Goal: Complete application form: Complete application form

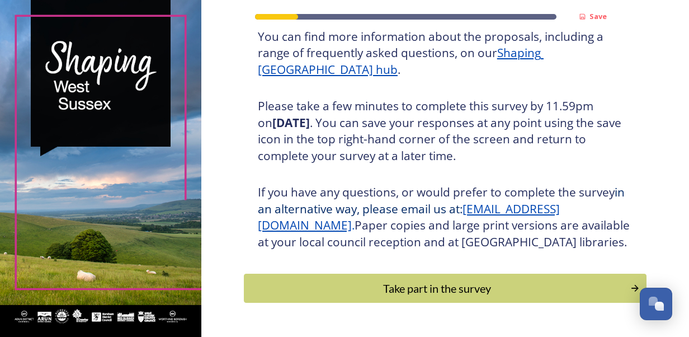
scroll to position [200, 0]
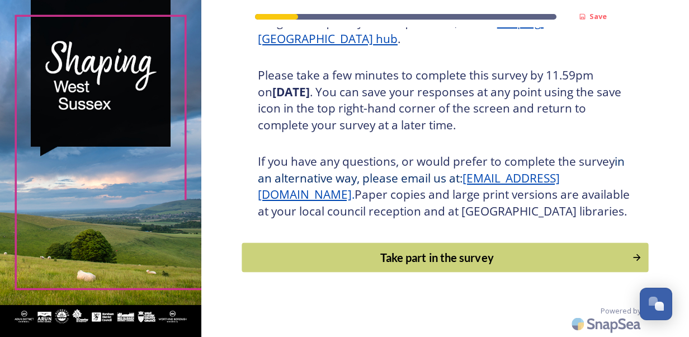
click at [453, 260] on div "Take part in the survey" at bounding box center [437, 257] width 378 height 17
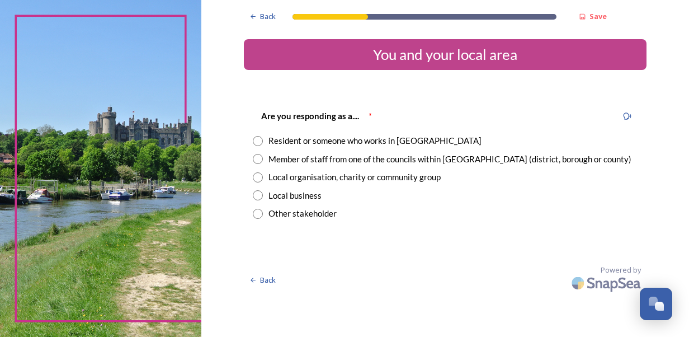
click at [259, 141] on input "radio" at bounding box center [258, 141] width 10 height 10
radio input "true"
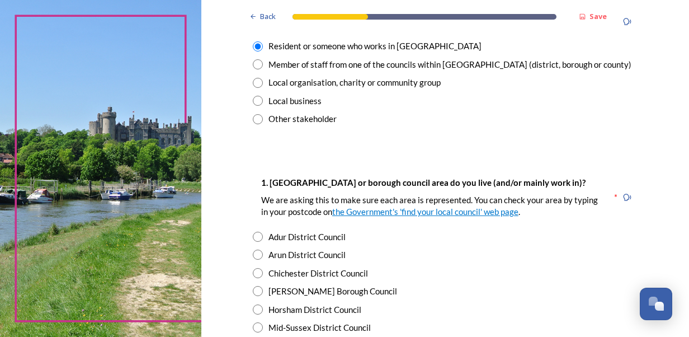
scroll to position [168, 0]
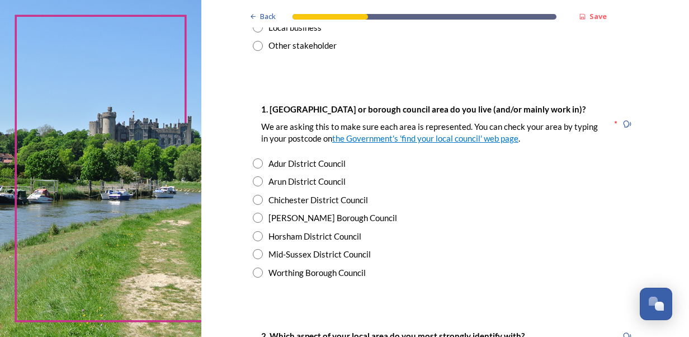
click at [255, 272] on input "radio" at bounding box center [258, 272] width 10 height 10
radio input "true"
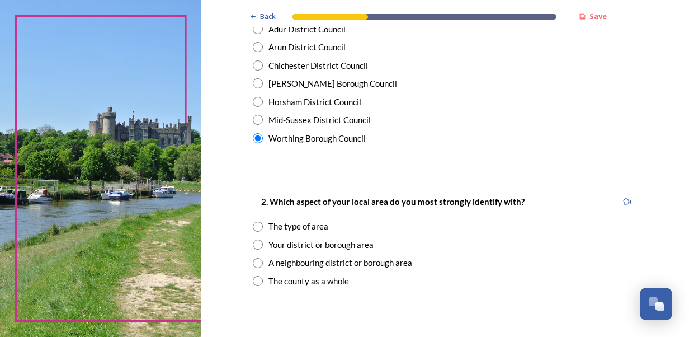
scroll to position [336, 0]
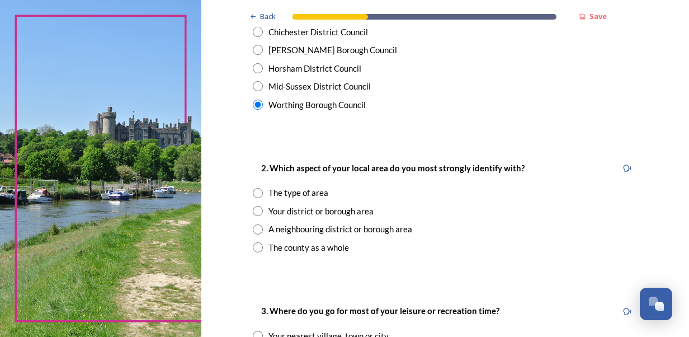
click at [256, 190] on input "radio" at bounding box center [258, 193] width 10 height 10
radio input "true"
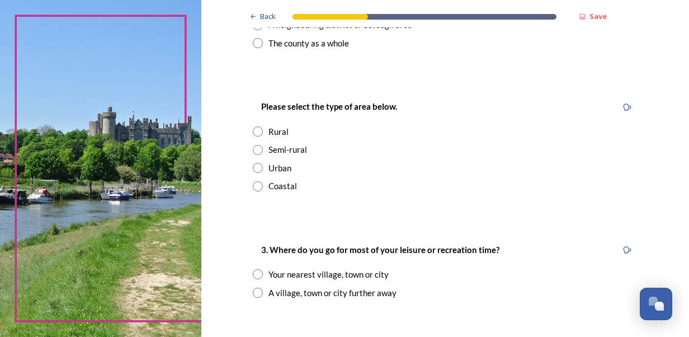
scroll to position [560, 0]
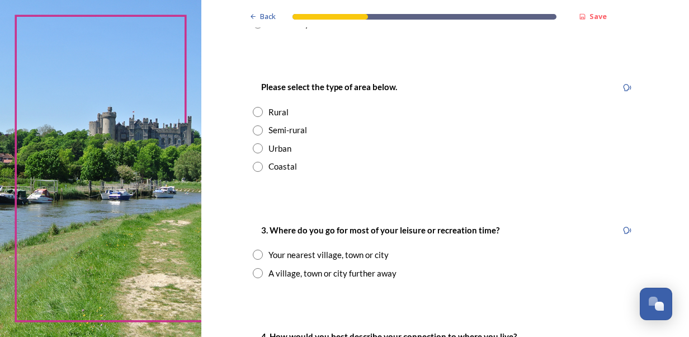
click at [255, 150] on input "radio" at bounding box center [258, 148] width 10 height 10
radio input "true"
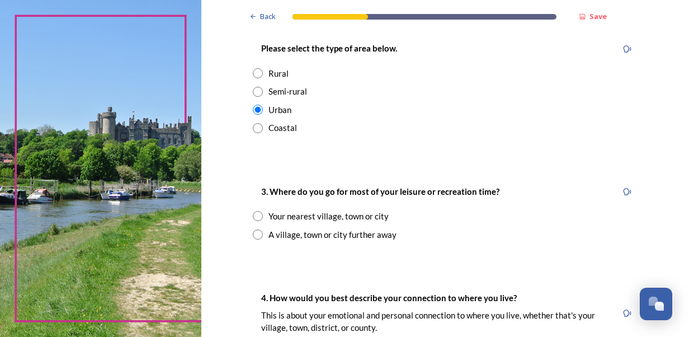
scroll to position [671, 0]
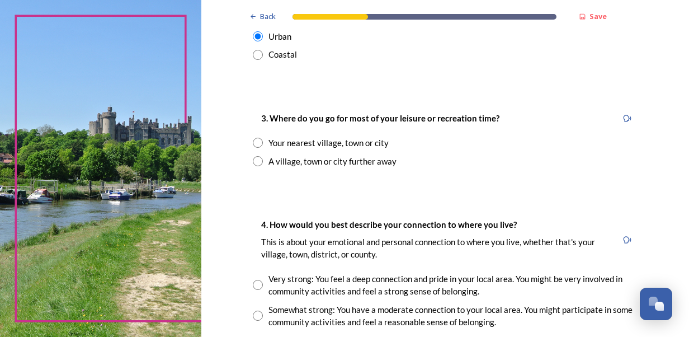
click at [253, 161] on input "radio" at bounding box center [258, 161] width 10 height 10
radio input "true"
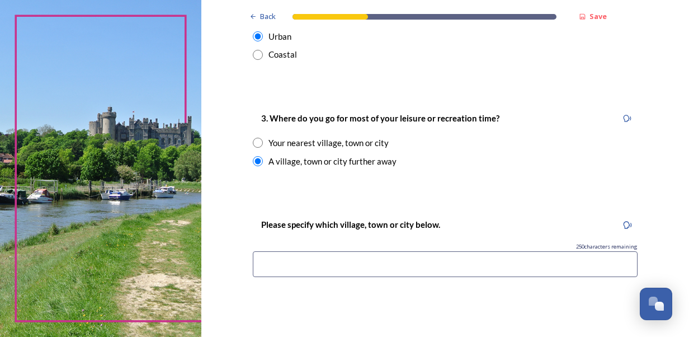
click at [361, 261] on input at bounding box center [445, 264] width 385 height 26
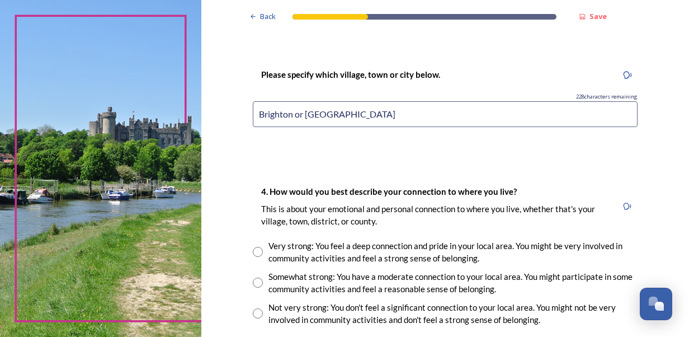
scroll to position [839, 0]
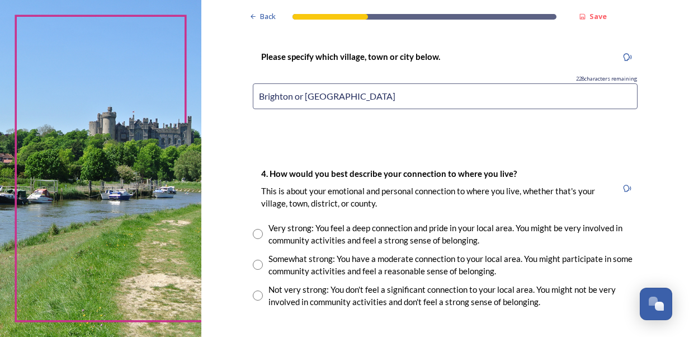
type input "Brighton or [GEOGRAPHIC_DATA]"
click at [255, 295] on input "radio" at bounding box center [258, 295] width 10 height 10
radio input "true"
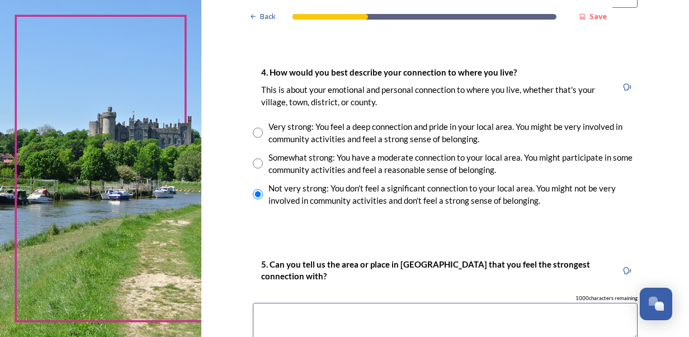
scroll to position [951, 0]
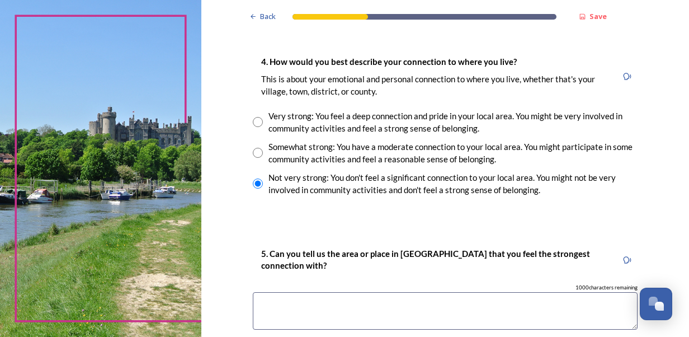
click at [318, 301] on textarea at bounding box center [445, 310] width 385 height 37
click at [283, 303] on textarea "Chicheester" at bounding box center [445, 310] width 385 height 37
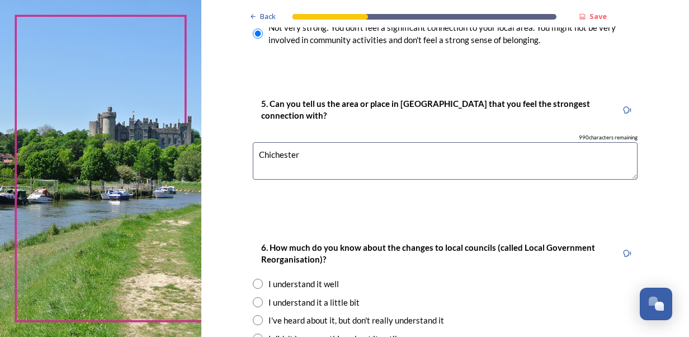
scroll to position [1119, 0]
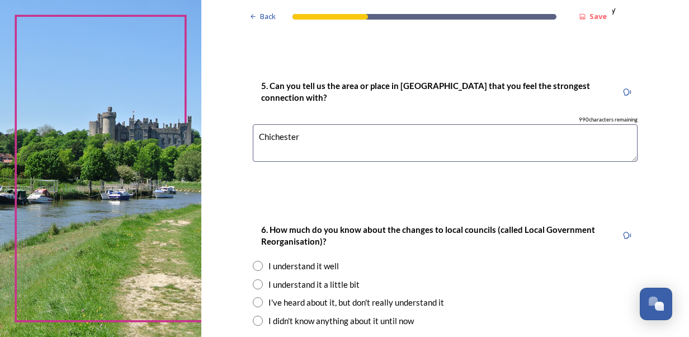
type textarea "Chichester"
click at [253, 285] on input "radio" at bounding box center [258, 284] width 10 height 10
radio input "true"
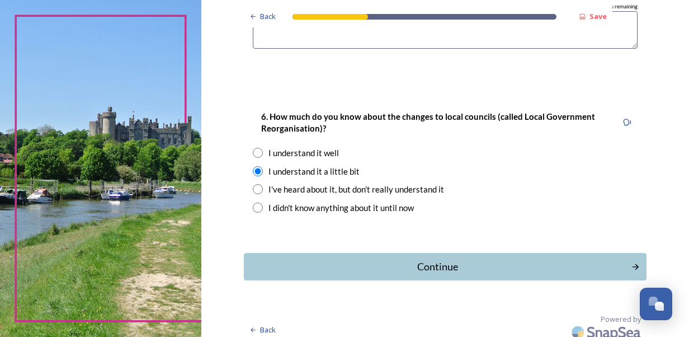
scroll to position [1239, 0]
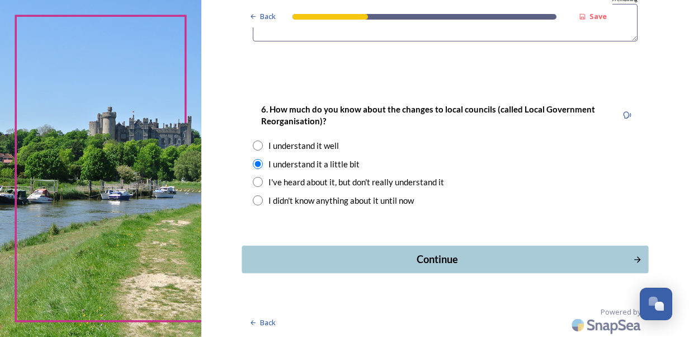
click at [443, 267] on button "Continue" at bounding box center [445, 259] width 407 height 27
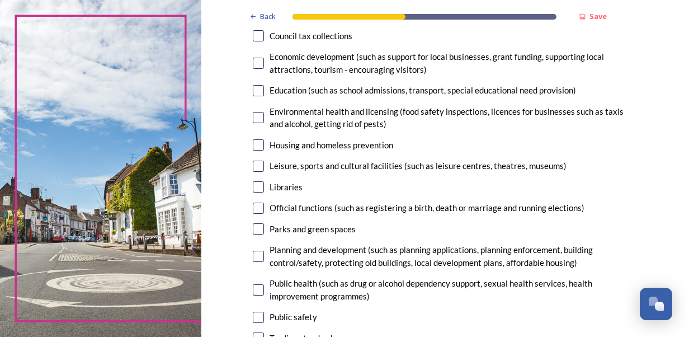
scroll to position [224, 0]
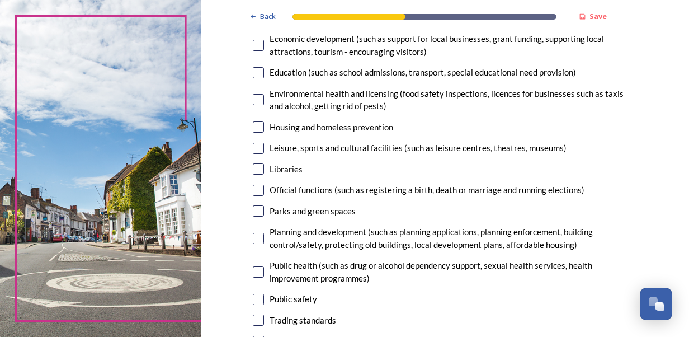
click at [253, 212] on input "checkbox" at bounding box center [258, 210] width 11 height 11
checkbox input "true"
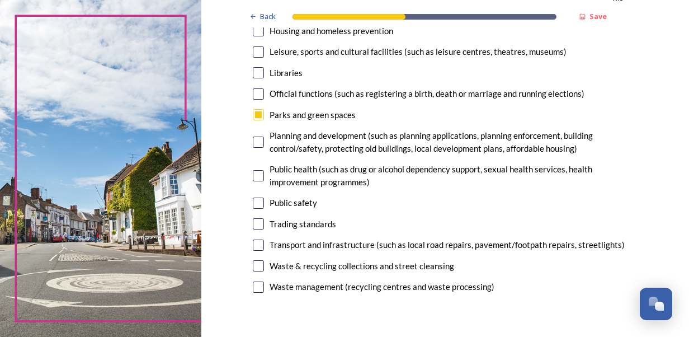
scroll to position [336, 0]
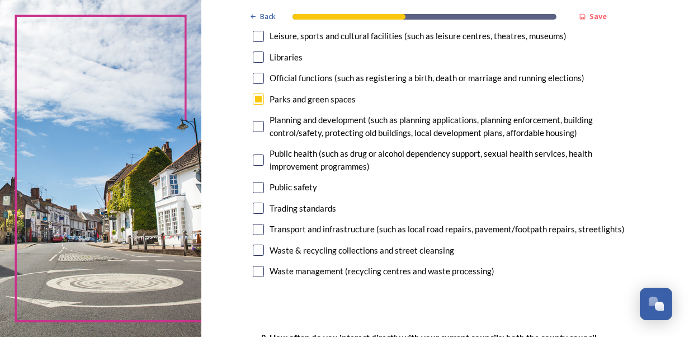
click at [257, 189] on input "checkbox" at bounding box center [258, 187] width 11 height 11
checkbox input "true"
click at [259, 128] on input "checkbox" at bounding box center [258, 126] width 11 height 11
checkbox input "true"
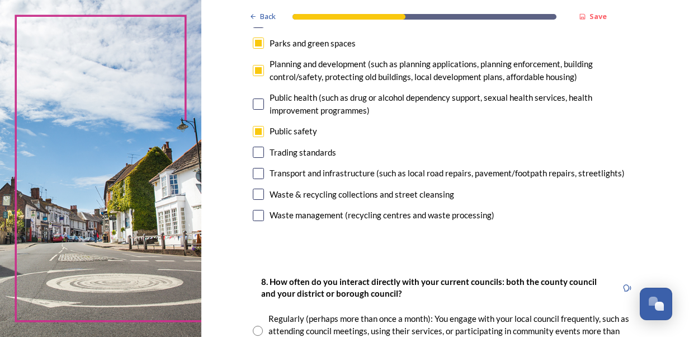
click at [255, 218] on input "checkbox" at bounding box center [258, 215] width 11 height 11
checkbox input "true"
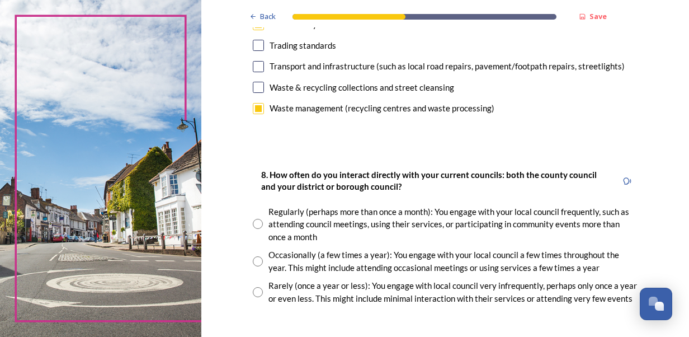
scroll to position [560, 0]
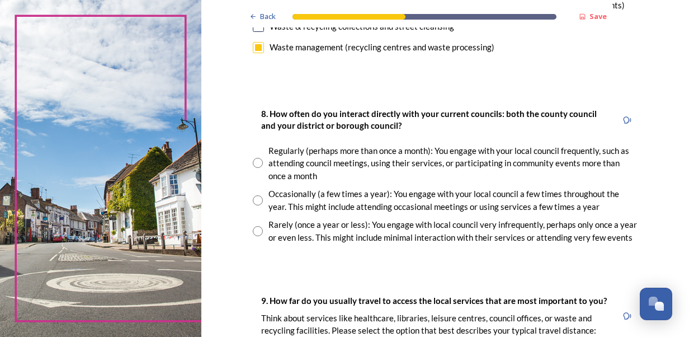
click at [259, 201] on div "Occasionally (a few times a year): You engage with your local council a few tim…" at bounding box center [445, 199] width 385 height 25
radio input "true"
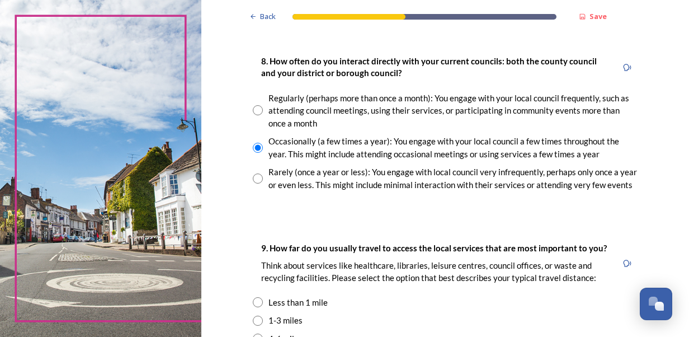
scroll to position [671, 0]
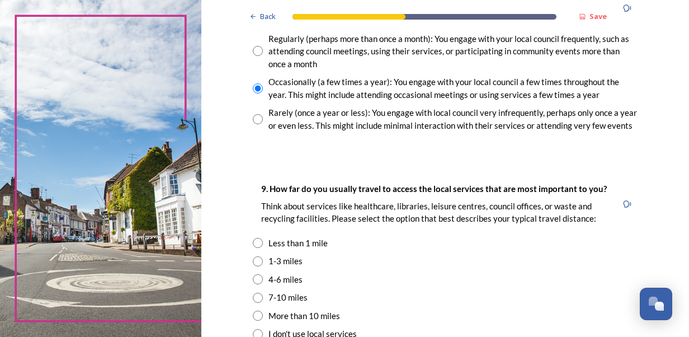
click at [253, 263] on input "radio" at bounding box center [258, 261] width 10 height 10
radio input "true"
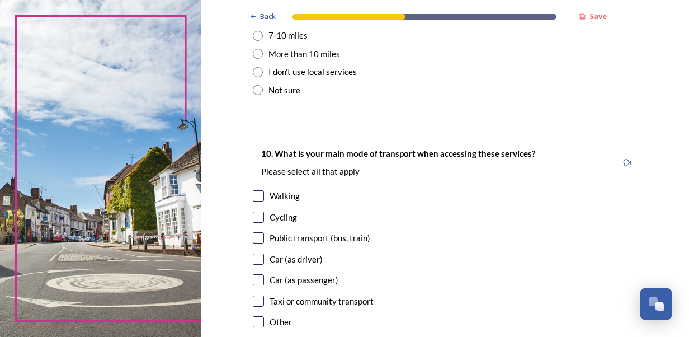
scroll to position [951, 0]
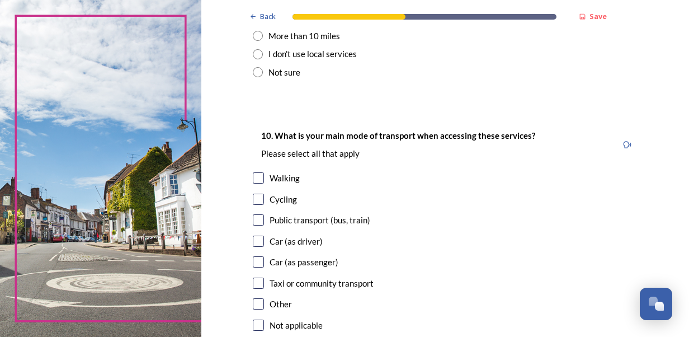
click at [253, 239] on input "checkbox" at bounding box center [258, 241] width 11 height 11
checkbox input "true"
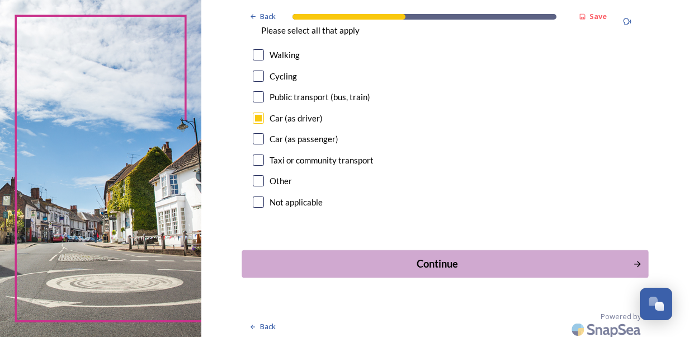
scroll to position [1079, 0]
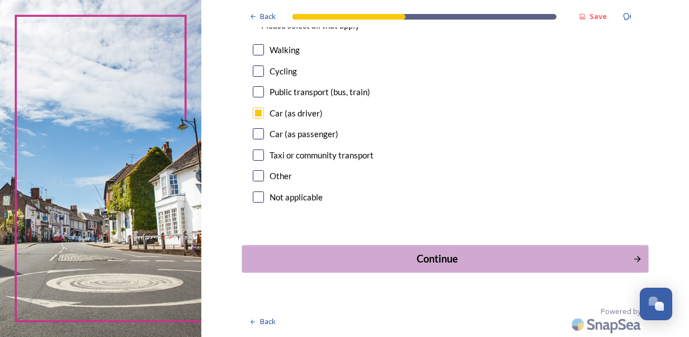
click at [425, 262] on div "Continue" at bounding box center [437, 258] width 379 height 15
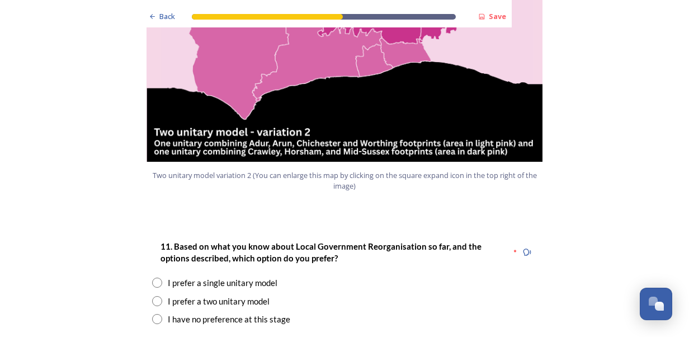
scroll to position [1343, 0]
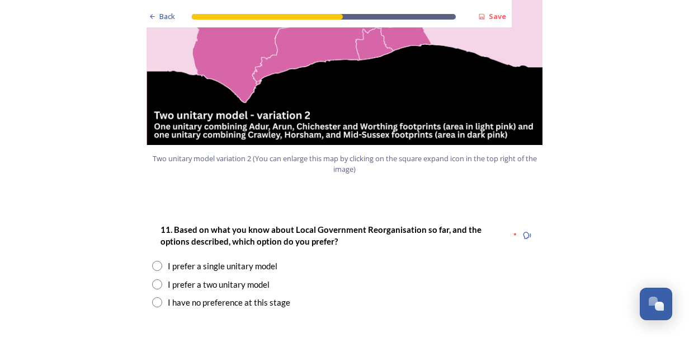
click at [154, 279] on input "radio" at bounding box center [157, 284] width 10 height 10
radio input "true"
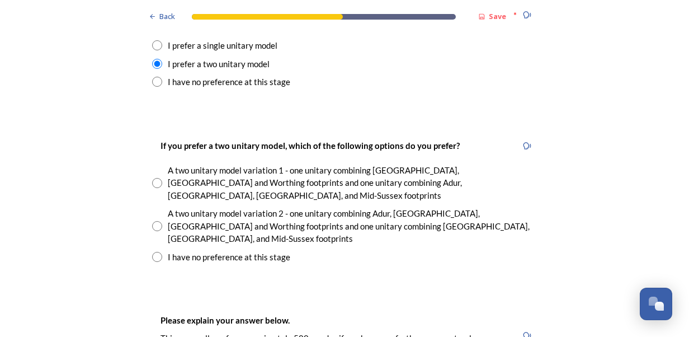
scroll to position [1567, 0]
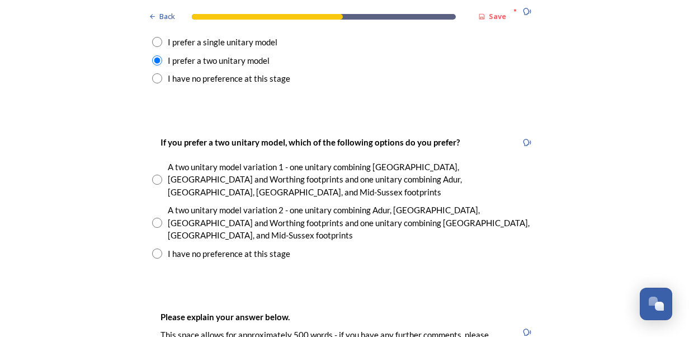
click at [152, 175] on input "radio" at bounding box center [157, 180] width 10 height 10
radio input "true"
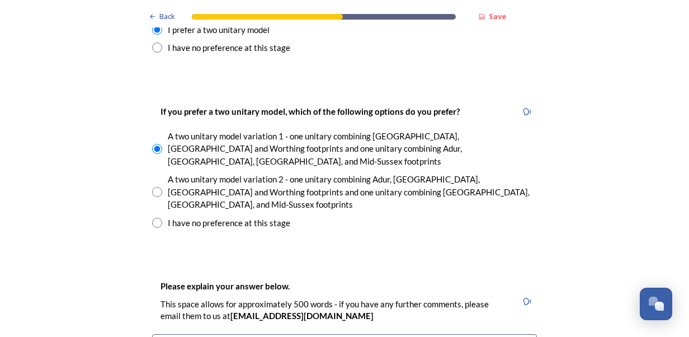
scroll to position [1623, 0]
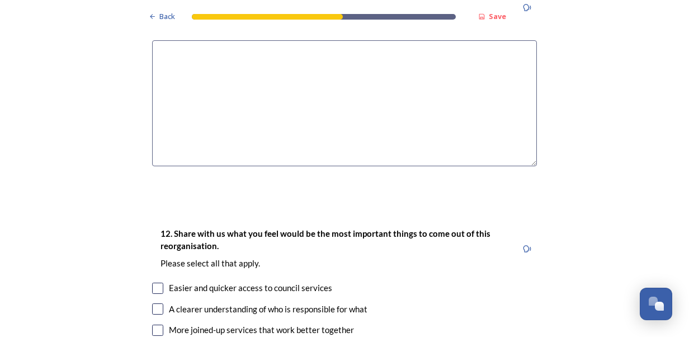
scroll to position [1958, 0]
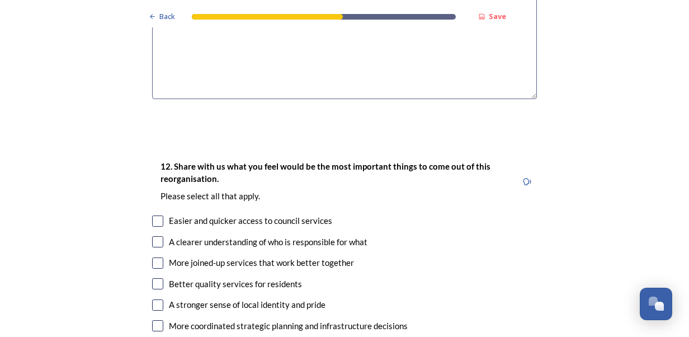
click at [152, 215] on input "checkbox" at bounding box center [157, 220] width 11 height 11
checkbox input "true"
click at [153, 236] on input "checkbox" at bounding box center [157, 241] width 11 height 11
checkbox input "true"
click at [155, 257] on input "checkbox" at bounding box center [157, 262] width 11 height 11
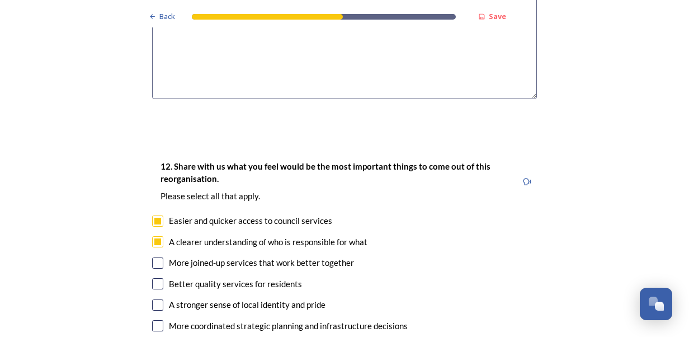
checkbox input "true"
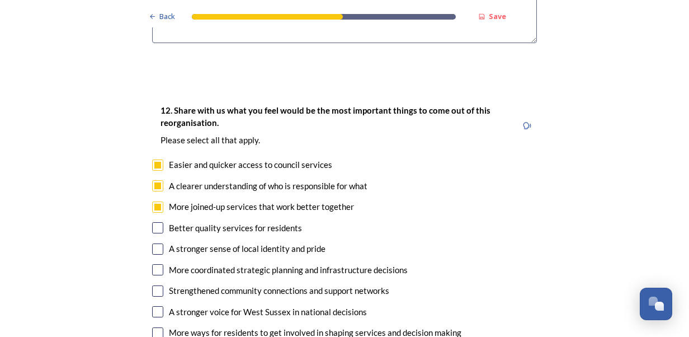
scroll to position [2070, 0]
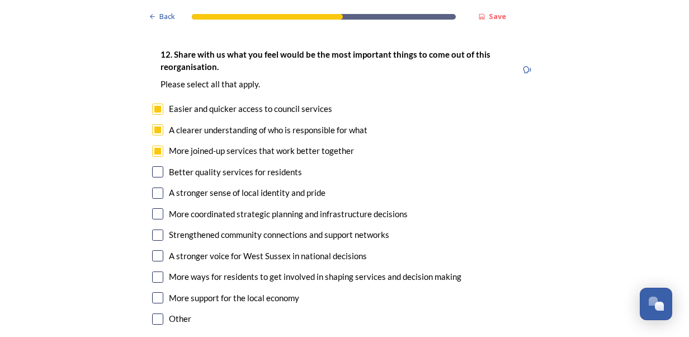
click at [154, 250] on input "checkbox" at bounding box center [157, 255] width 11 height 11
checkbox input "true"
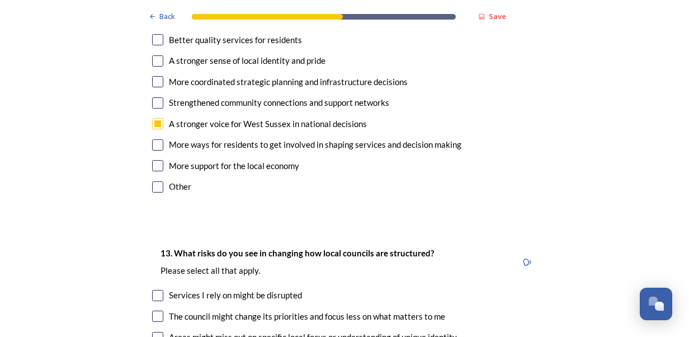
scroll to position [2238, 0]
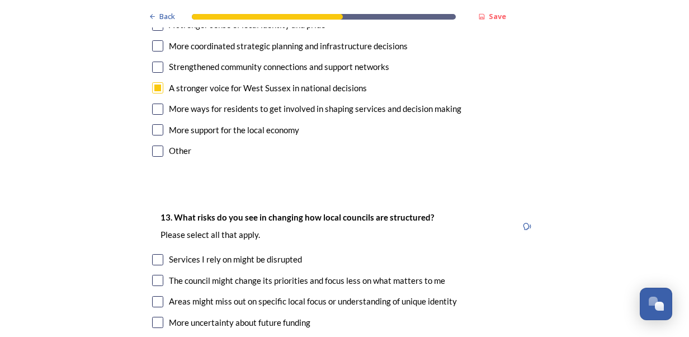
click at [154, 317] on input "checkbox" at bounding box center [157, 322] width 11 height 11
checkbox input "true"
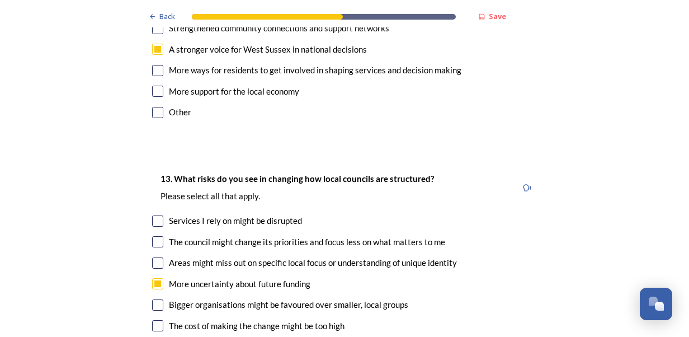
scroll to position [2294, 0]
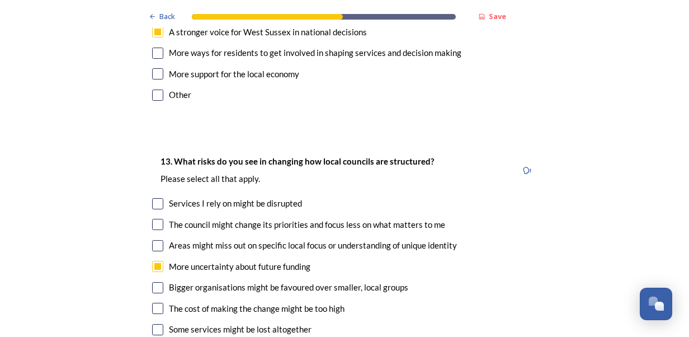
click at [152, 324] on input "checkbox" at bounding box center [157, 329] width 11 height 11
checkbox input "true"
click at [152, 303] on input "checkbox" at bounding box center [157, 308] width 11 height 11
checkbox input "true"
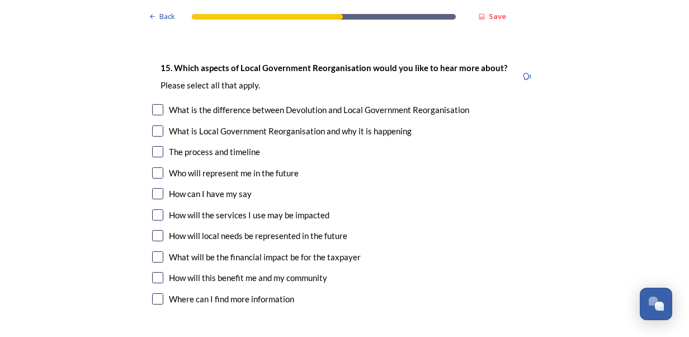
scroll to position [3357, 0]
